Goal: Communication & Community: Answer question/provide support

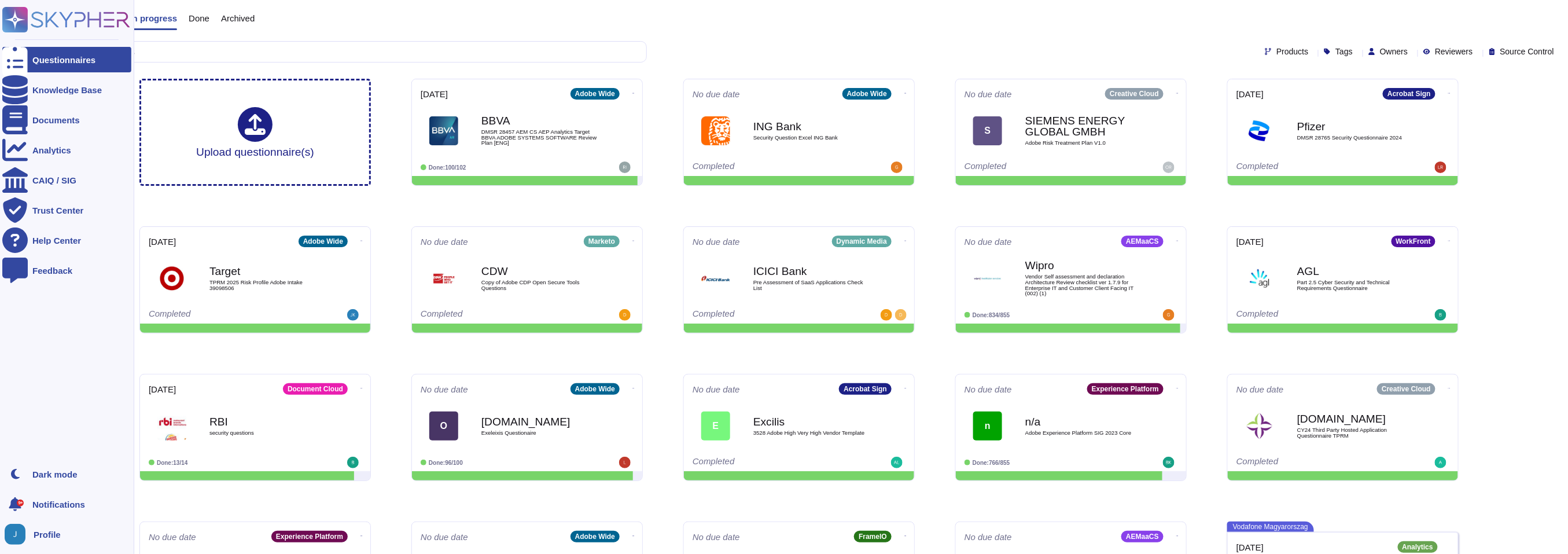
click at [25, 505] on div "9+" at bounding box center [15, 504] width 25 height 25
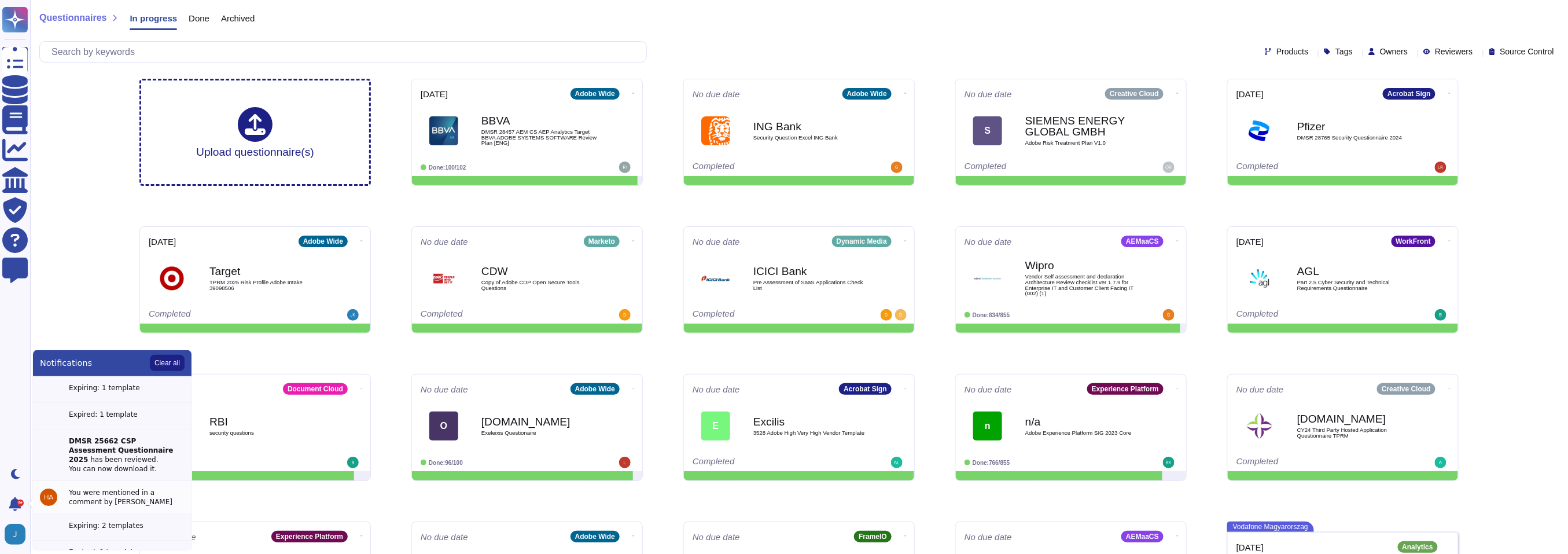
click at [97, 489] on div "You were mentioned in a comment by [PERSON_NAME]" at bounding box center [126, 497] width 116 height 18
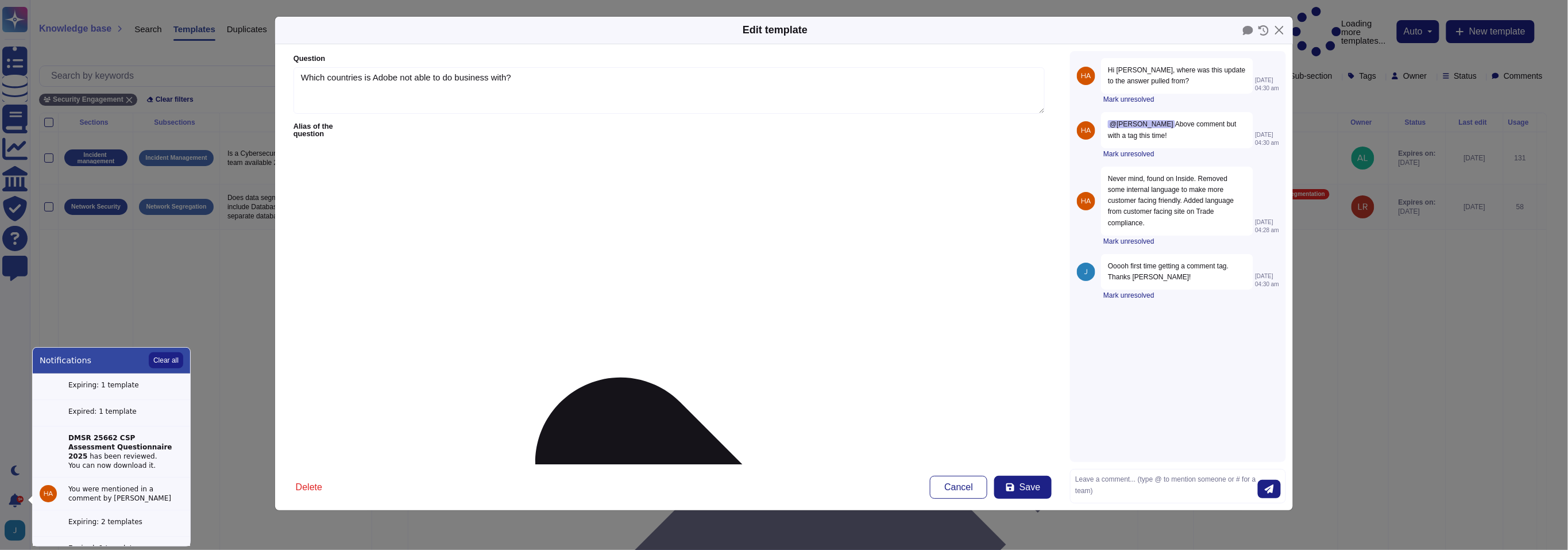
type textarea "Which countries is Adobe not able to do business with?"
type textarea "The US Government prohibits nearly all transactions dealings in and with countr…"
